Goal: Task Accomplishment & Management: Manage account settings

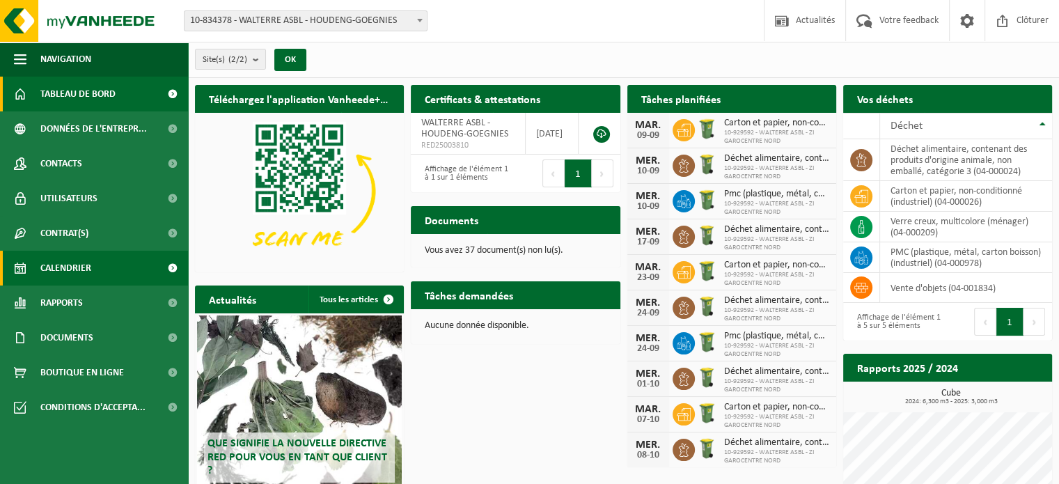
click at [63, 276] on span "Calendrier" at bounding box center [65, 268] width 51 height 35
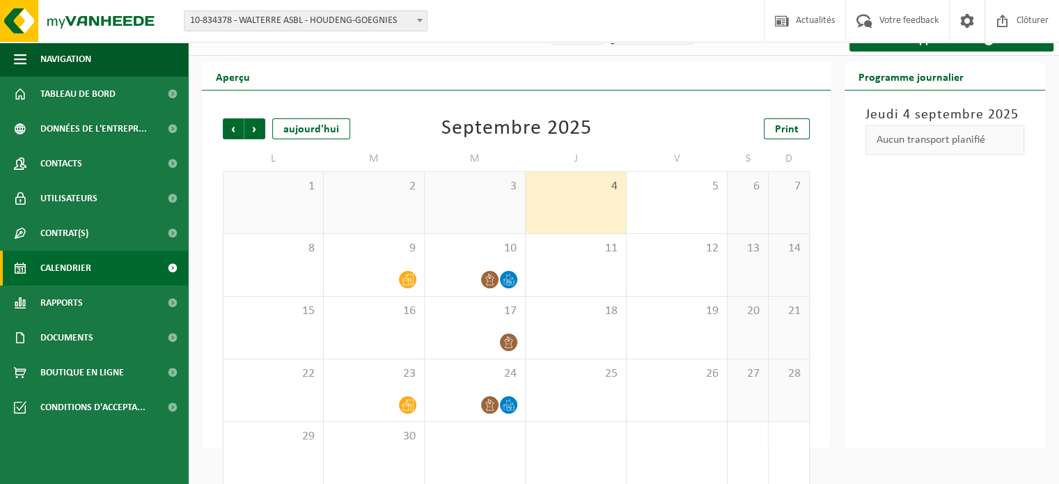
scroll to position [43, 0]
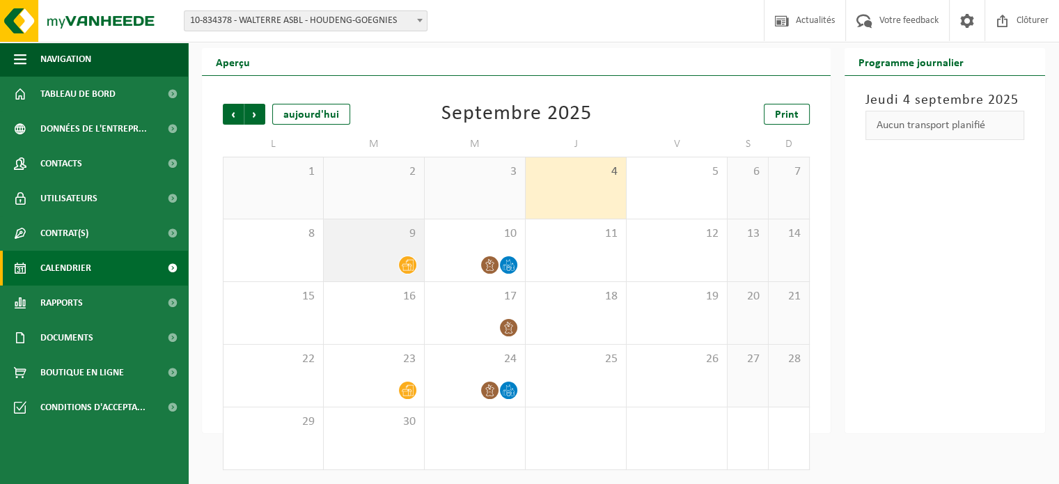
click at [407, 269] on icon at bounding box center [408, 265] width 12 height 12
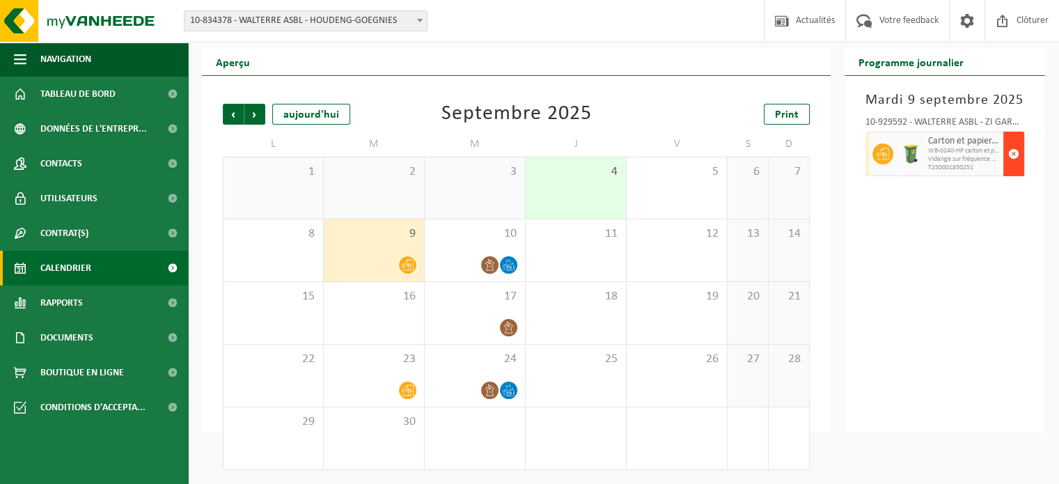
click at [1011, 149] on span "button" at bounding box center [1013, 154] width 11 height 28
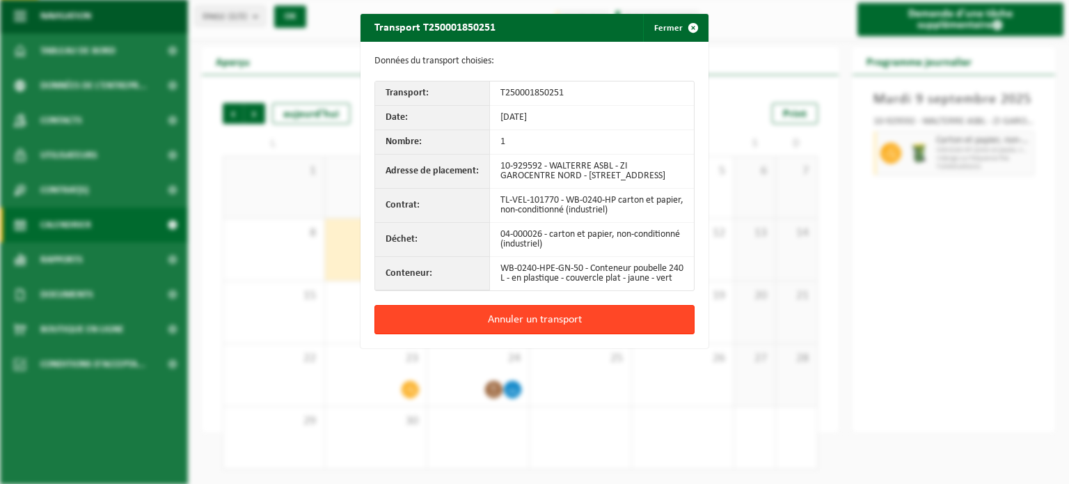
click at [518, 334] on button "Annuler un transport" at bounding box center [535, 319] width 320 height 29
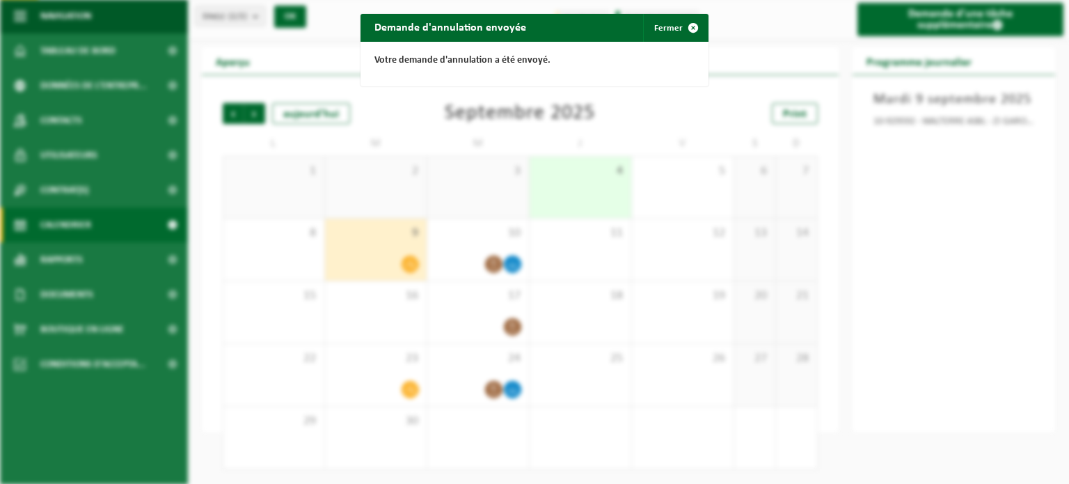
click at [655, 42] on div "Votre demande d'annulation a été envoyé." at bounding box center [535, 64] width 348 height 45
click at [663, 27] on button "Fermer" at bounding box center [675, 28] width 64 height 28
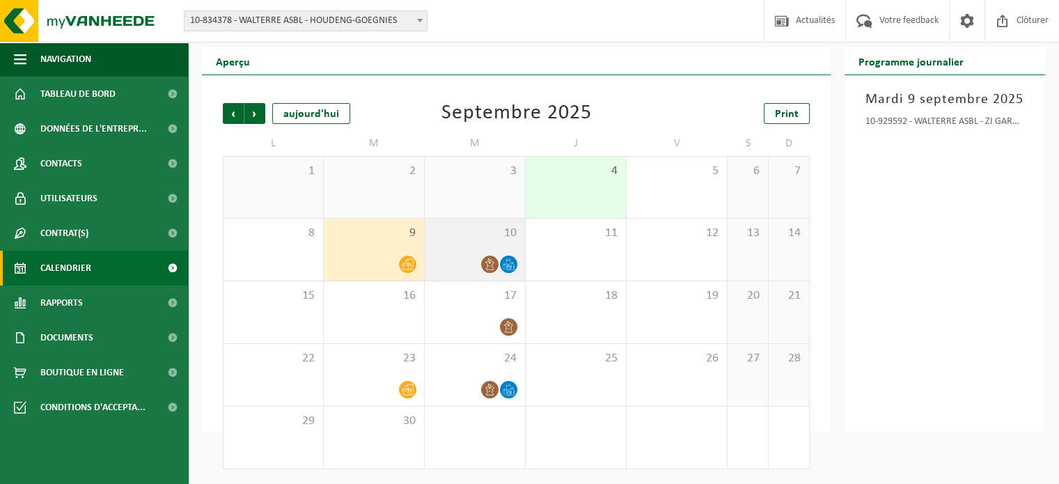
click at [466, 233] on span "10" at bounding box center [475, 233] width 86 height 15
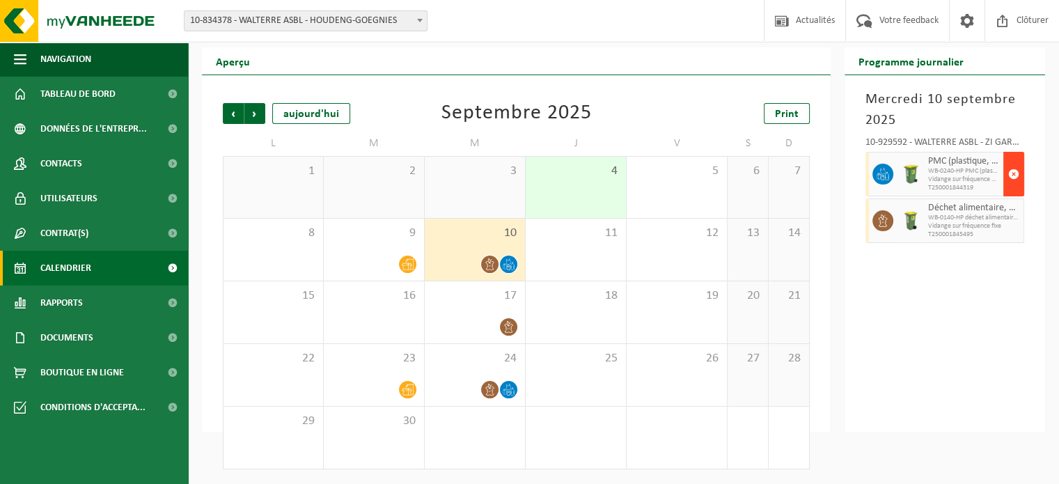
click at [1013, 175] on span "button" at bounding box center [1013, 174] width 11 height 28
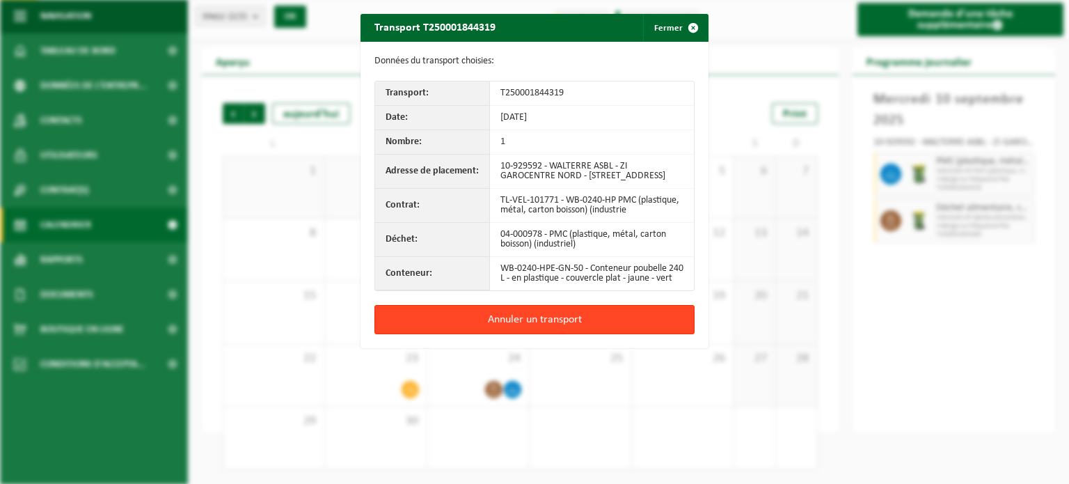
click at [499, 334] on button "Annuler un transport" at bounding box center [535, 319] width 320 height 29
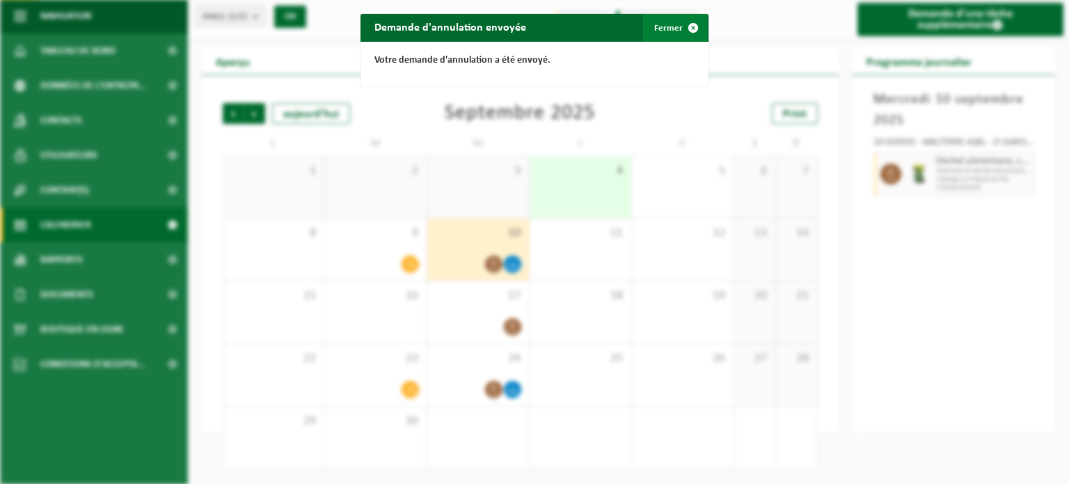
click at [648, 26] on button "Fermer" at bounding box center [675, 28] width 64 height 28
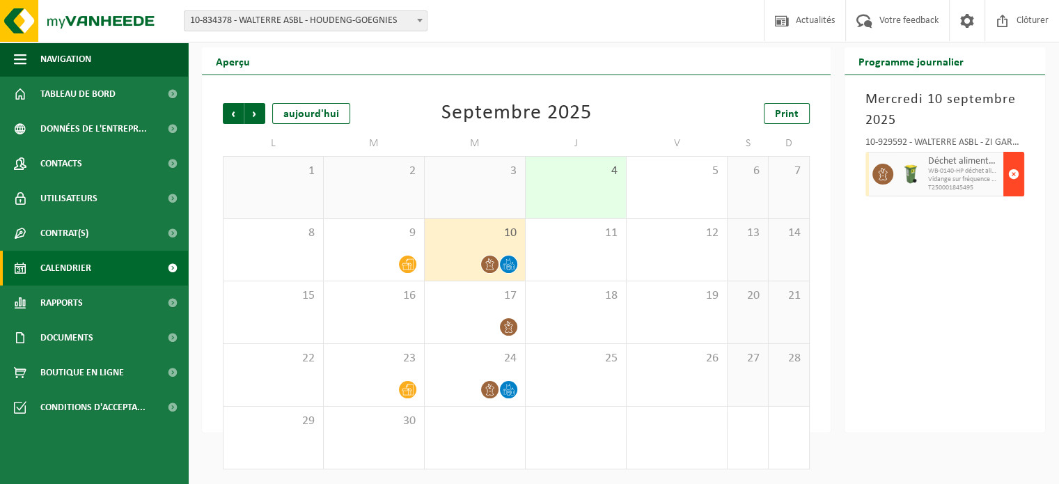
click at [1014, 170] on span "button" at bounding box center [1013, 174] width 11 height 28
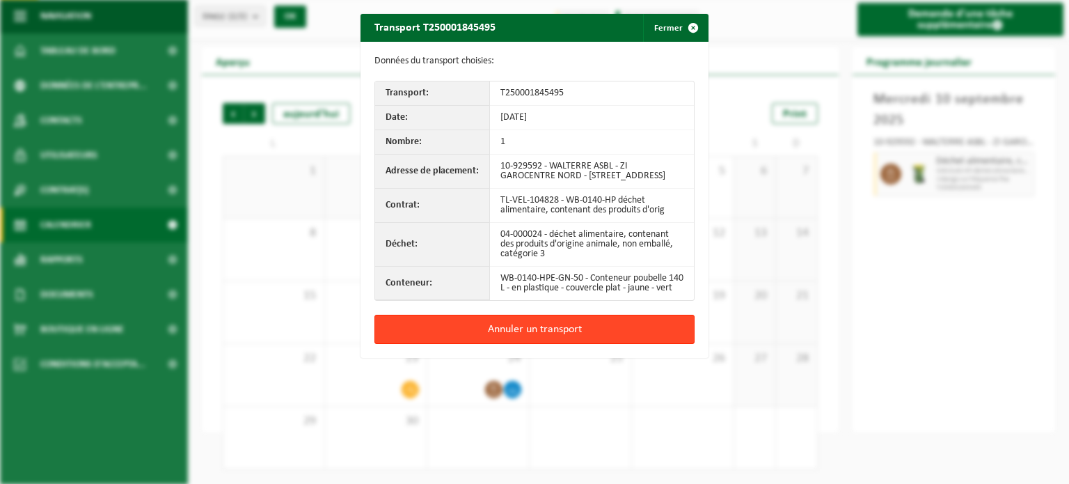
click at [496, 344] on button "Annuler un transport" at bounding box center [535, 329] width 320 height 29
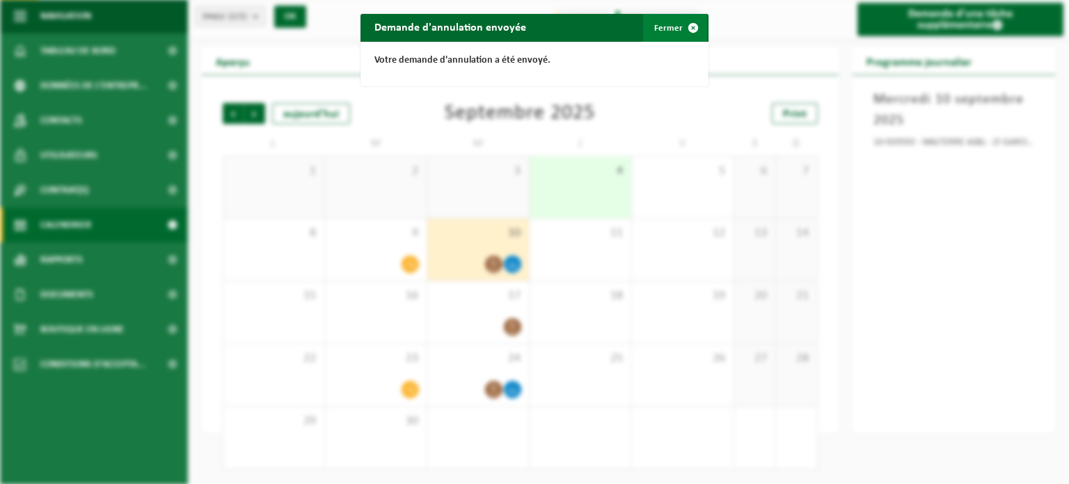
click at [657, 22] on button "Fermer" at bounding box center [675, 28] width 64 height 28
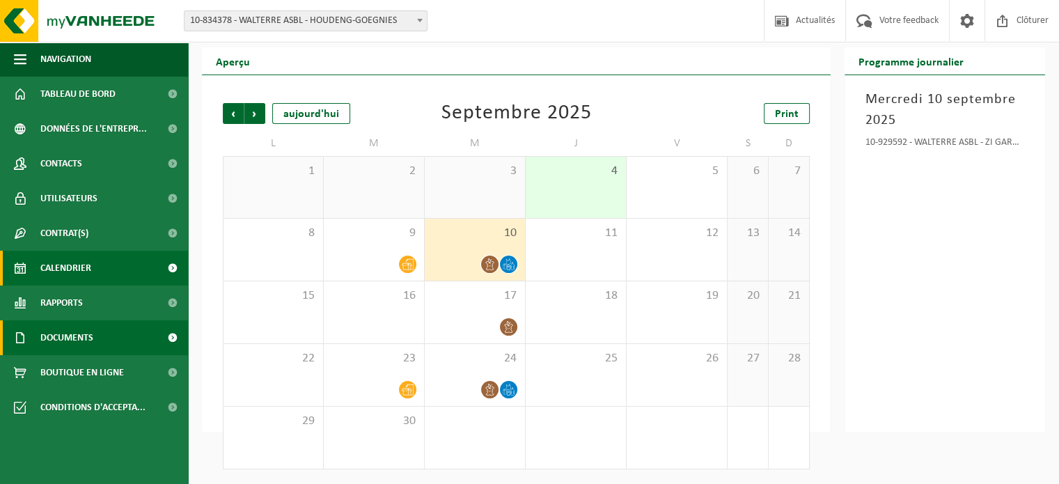
click at [72, 331] on span "Documents" at bounding box center [66, 337] width 53 height 35
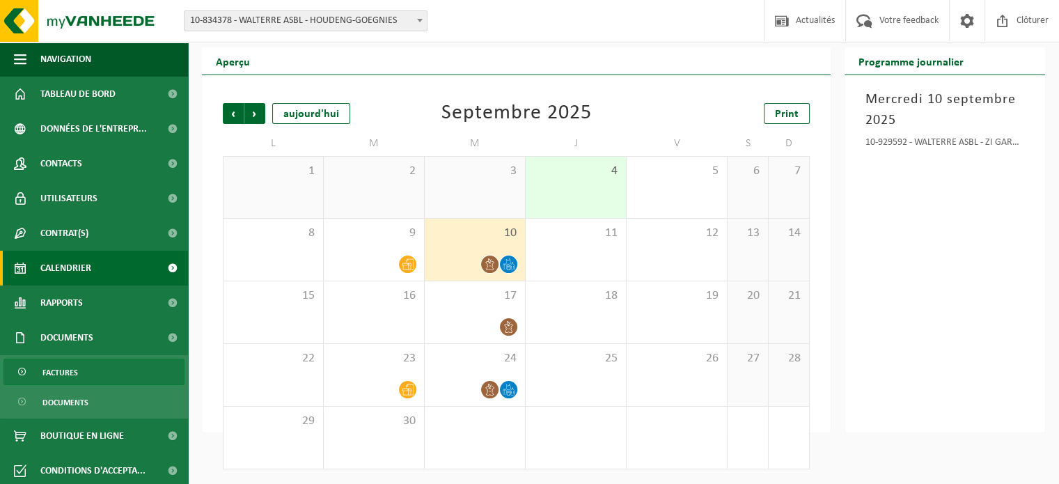
click at [63, 366] on span "Factures" at bounding box center [60, 372] width 36 height 26
